Goal: Navigation & Orientation: Find specific page/section

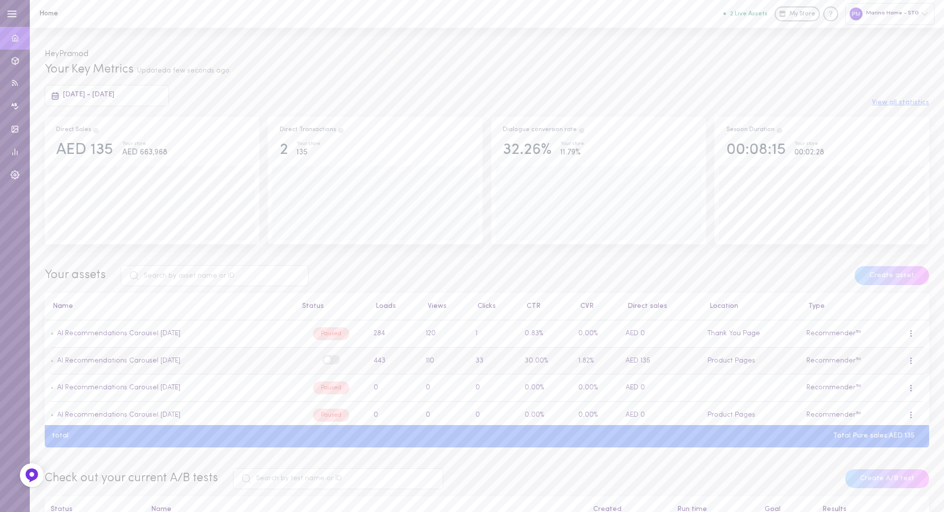
click at [328, 362] on label at bounding box center [330, 359] width 17 height 9
click at [0, 0] on input "checkbox" at bounding box center [0, 0] width 0 height 0
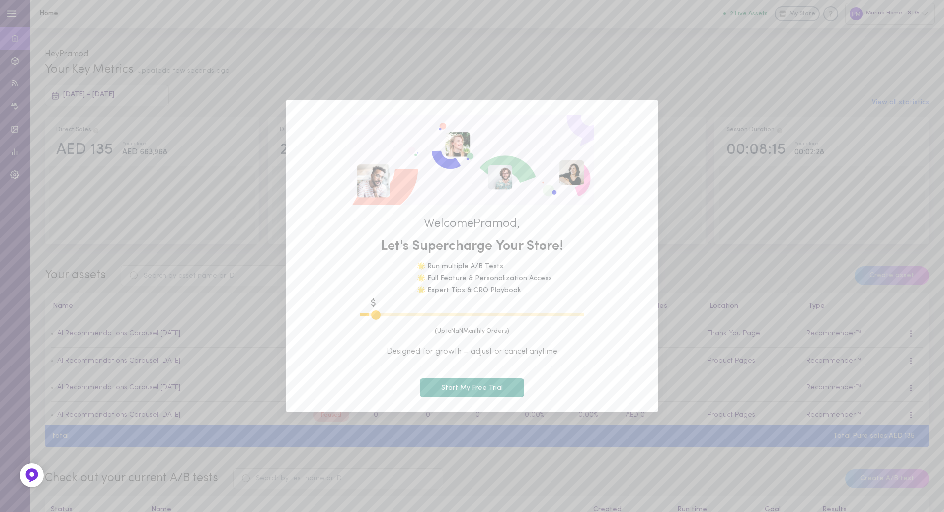
click at [284, 40] on div "Welcome Pramod , Let's Supercharge Your Store! 🌟 Run multiple A/B Tests 🌟 Full …" at bounding box center [472, 256] width 944 height 512
click at [603, 64] on div "Welcome Pramod , Let's Supercharge Your Store! 🌟 Run multiple A/B Tests 🌟 Full …" at bounding box center [472, 256] width 944 height 512
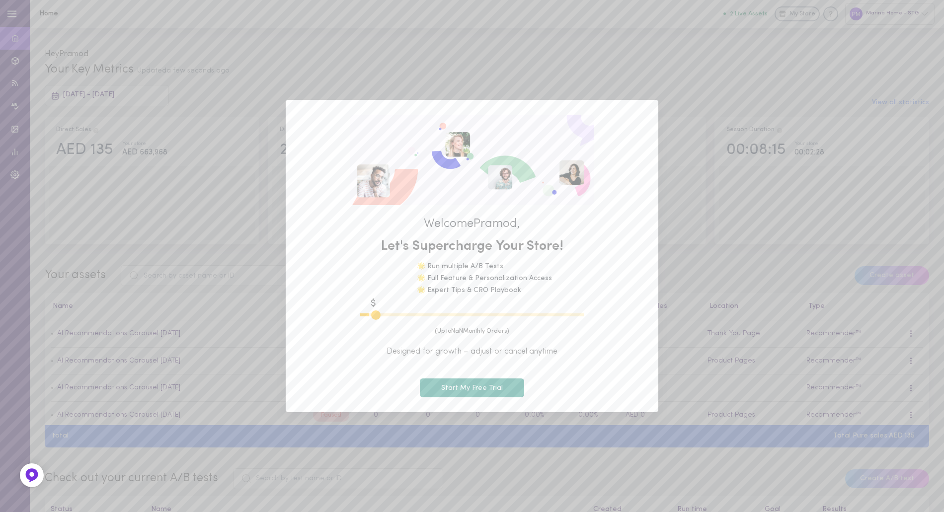
click at [301, 8] on div "Welcome Pramod , Let's Supercharge Your Store! 🌟 Run multiple A/B Tests 🌟 Full …" at bounding box center [472, 256] width 944 height 512
